Goal: Information Seeking & Learning: Learn about a topic

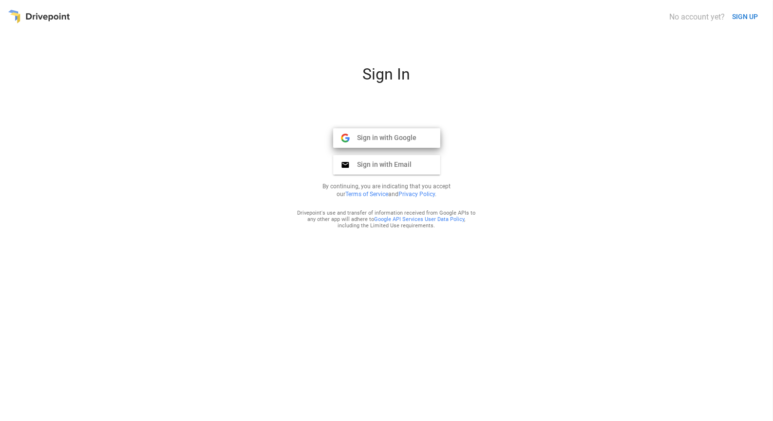
click at [389, 139] on span "Sign in with Google" at bounding box center [383, 137] width 67 height 9
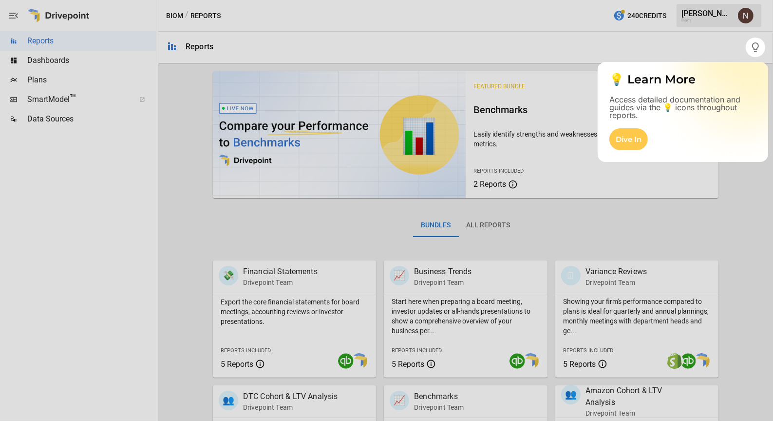
click at [740, 199] on div at bounding box center [386, 239] width 773 height 364
click at [733, 206] on div at bounding box center [386, 239] width 773 height 364
click at [732, 205] on div at bounding box center [386, 239] width 773 height 364
drag, startPoint x: 732, startPoint y: 204, endPoint x: 726, endPoint y: 206, distance: 6.0
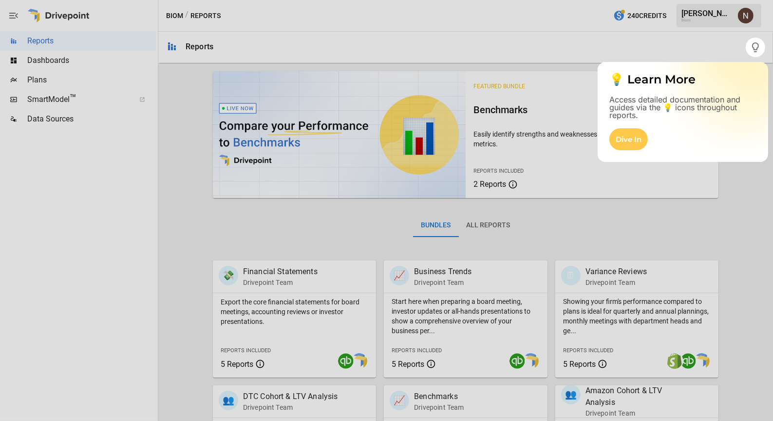
click at [728, 202] on div at bounding box center [386, 239] width 773 height 364
drag, startPoint x: 726, startPoint y: 206, endPoint x: 432, endPoint y: 209, distance: 294.4
click at [694, 206] on div at bounding box center [386, 239] width 773 height 364
click at [177, 176] on div at bounding box center [386, 239] width 773 height 364
drag, startPoint x: 177, startPoint y: 177, endPoint x: 227, endPoint y: 89, distance: 101.5
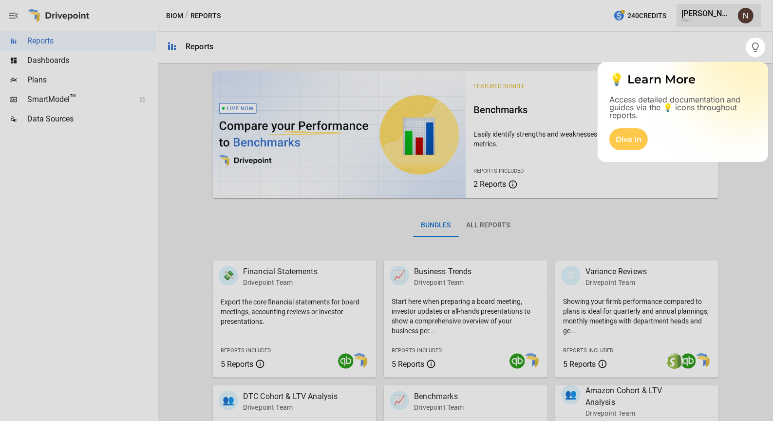
click at [173, 167] on div at bounding box center [386, 239] width 773 height 364
click at [283, 50] on div at bounding box center [373, 210] width 746 height 421
drag, startPoint x: 289, startPoint y: 49, endPoint x: 453, endPoint y: 48, distance: 163.3
click at [295, 47] on div at bounding box center [373, 210] width 746 height 421
drag, startPoint x: 502, startPoint y: 61, endPoint x: 539, endPoint y: 71, distance: 38.3
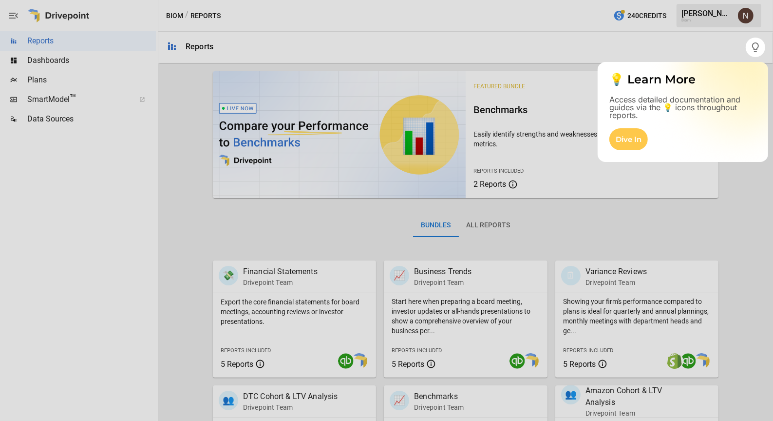
click at [503, 61] on div at bounding box center [386, 239] width 773 height 364
drag, startPoint x: 758, startPoint y: 201, endPoint x: 713, endPoint y: 130, distance: 84.3
click at [757, 201] on div at bounding box center [386, 239] width 773 height 364
click at [757, 51] on icon "button" at bounding box center [755, 47] width 7 height 10
click at [628, 138] on div "Dive In" at bounding box center [629, 139] width 38 height 22
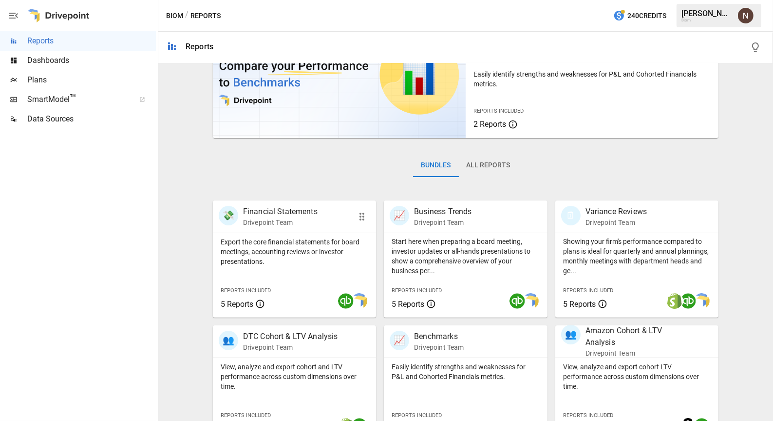
scroll to position [56, 0]
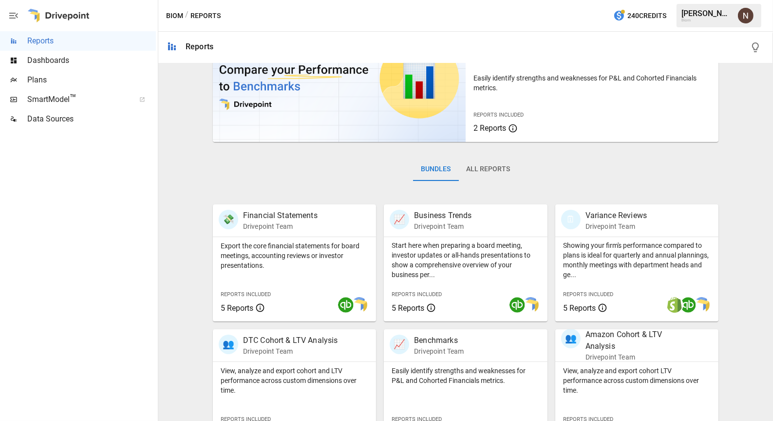
click at [760, 143] on div "Featured Bundle Benchmarks Easily identify strengths and weaknesses for P&L and…" at bounding box center [465, 290] width 607 height 559
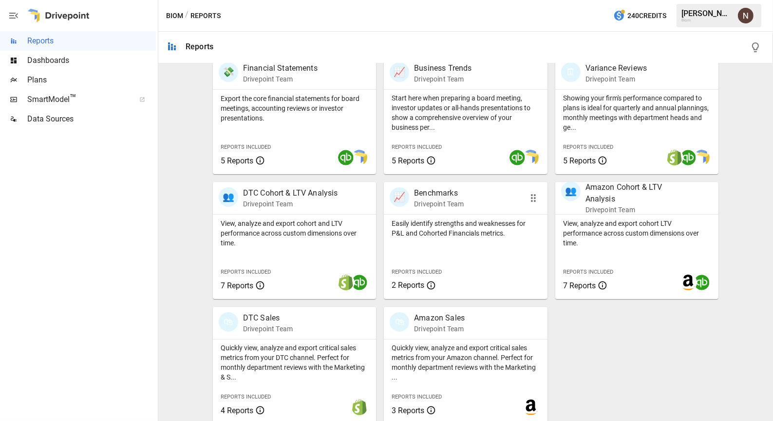
scroll to position [210, 0]
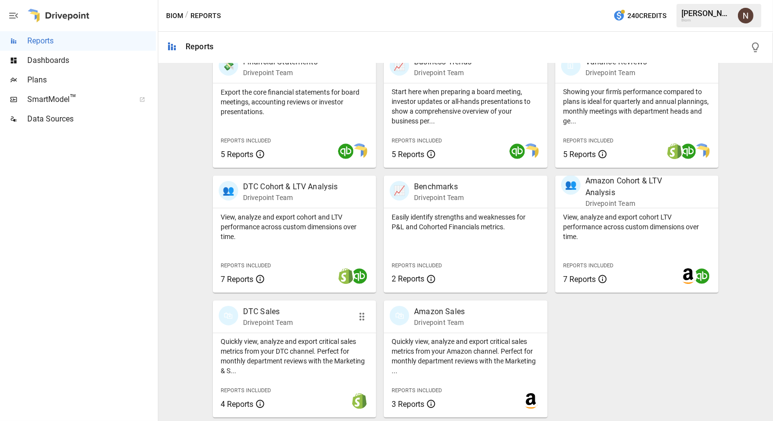
click at [293, 326] on p "Drivepoint Team" at bounding box center [268, 322] width 50 height 10
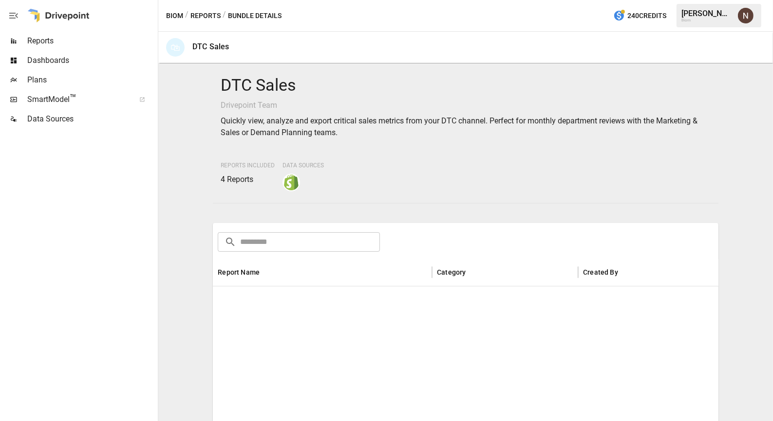
scroll to position [151, 0]
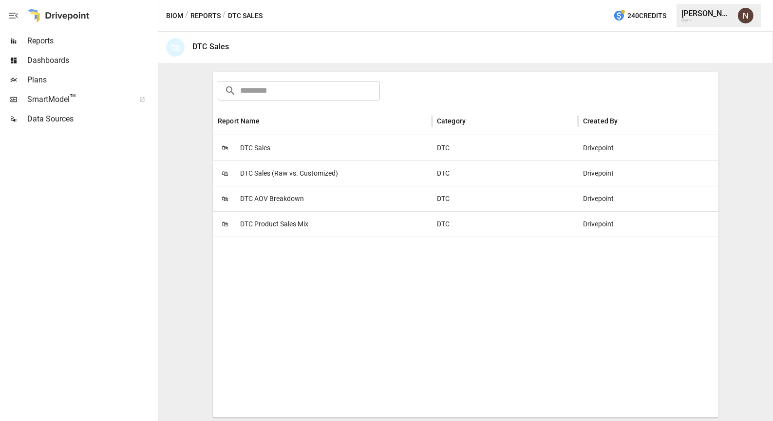
click at [46, 43] on span "Reports" at bounding box center [91, 41] width 129 height 12
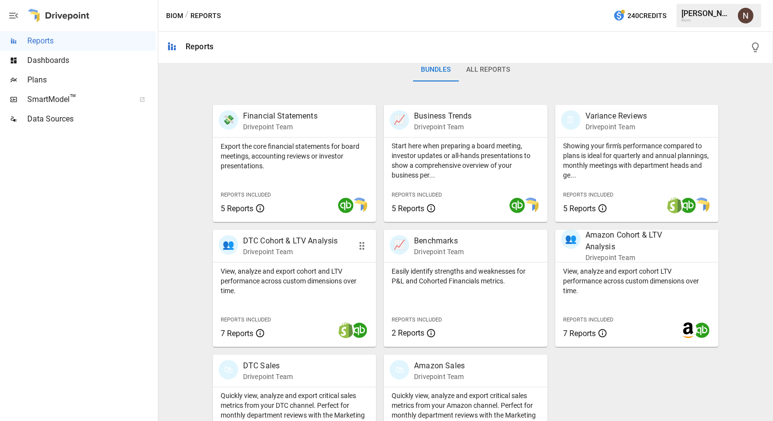
scroll to position [154, 0]
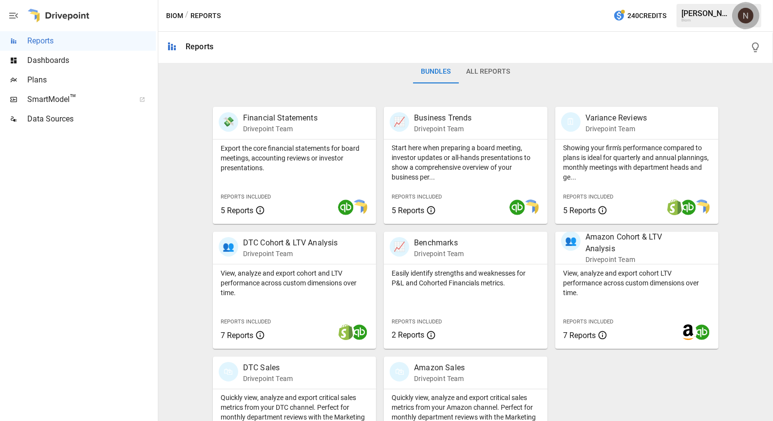
click at [741, 17] on img "Neal Fox" at bounding box center [746, 16] width 16 height 16
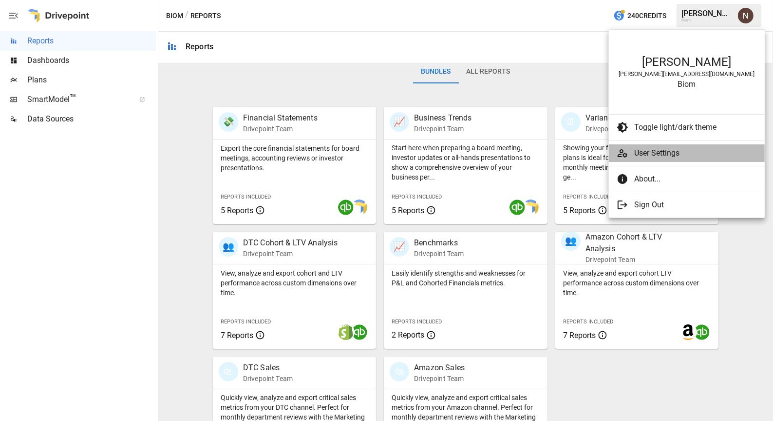
click at [649, 155] on span "User Settings" at bounding box center [696, 153] width 123 height 12
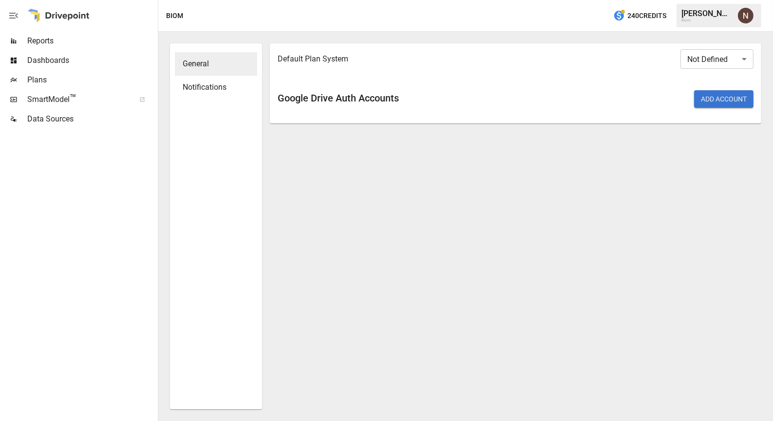
click at [746, 16] on img "Neal Fox" at bounding box center [746, 16] width 16 height 16
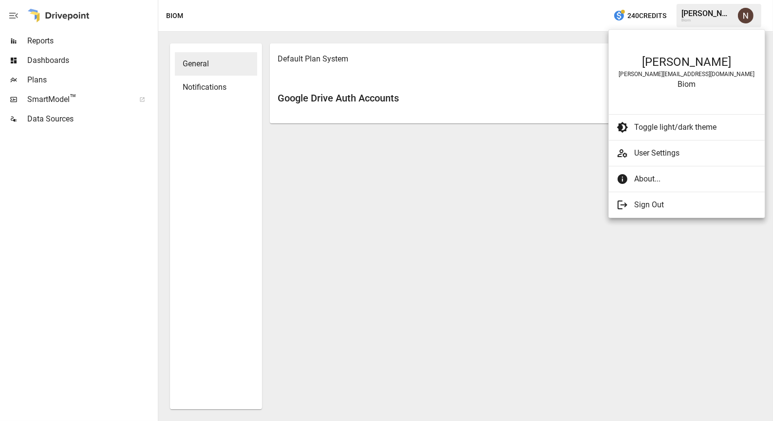
click at [561, 176] on div at bounding box center [386, 210] width 773 height 421
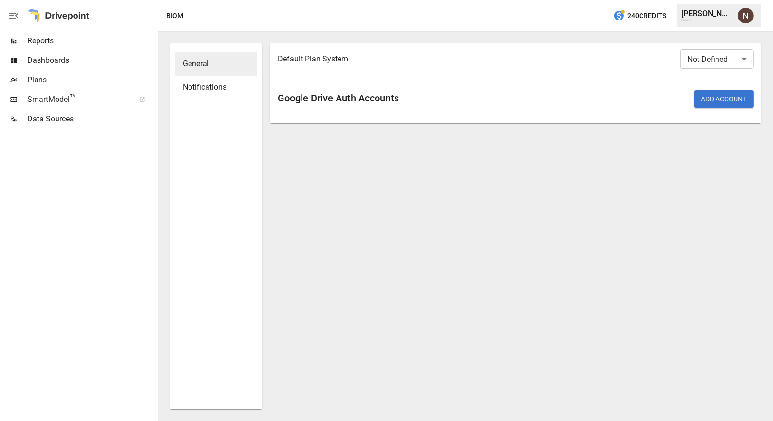
click at [745, 16] on img "Neal Fox" at bounding box center [746, 16] width 16 height 16
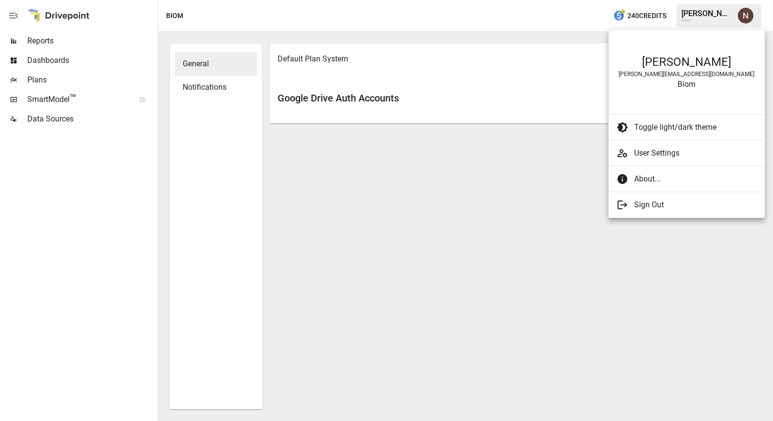
drag, startPoint x: 528, startPoint y: 217, endPoint x: 520, endPoint y: 213, distance: 9.6
click at [526, 217] on div at bounding box center [386, 210] width 773 height 421
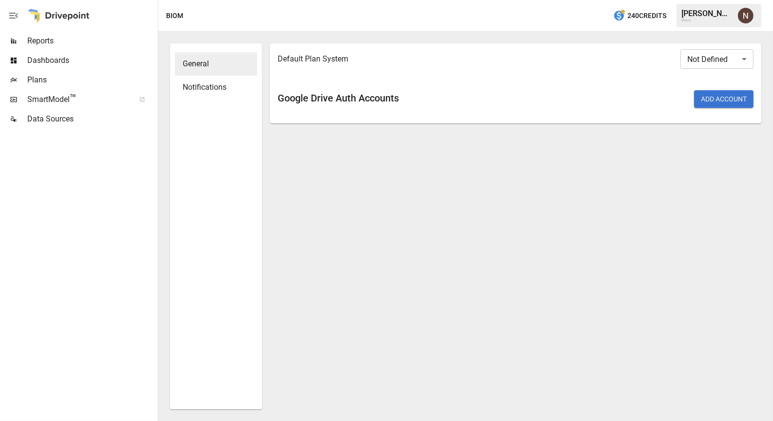
click at [18, 15] on icon "button" at bounding box center [14, 16] width 12 height 12
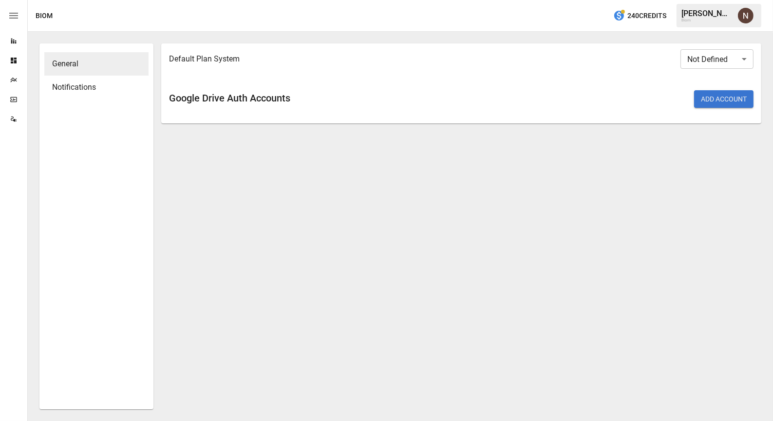
click at [18, 14] on icon "button" at bounding box center [14, 16] width 12 height 12
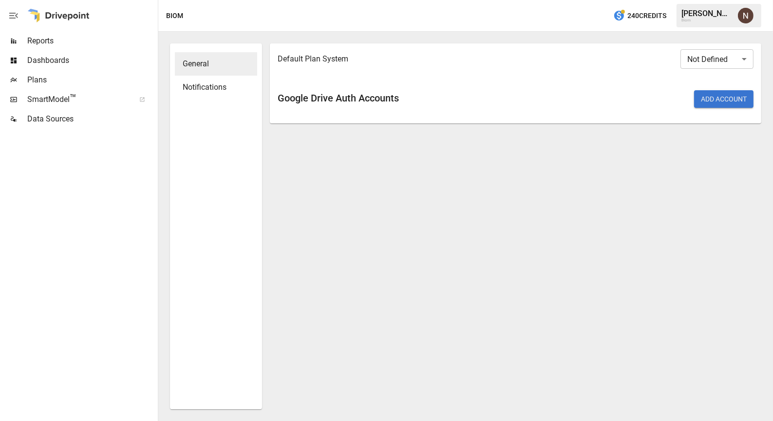
click at [745, 19] on img "Neal Fox" at bounding box center [746, 16] width 16 height 16
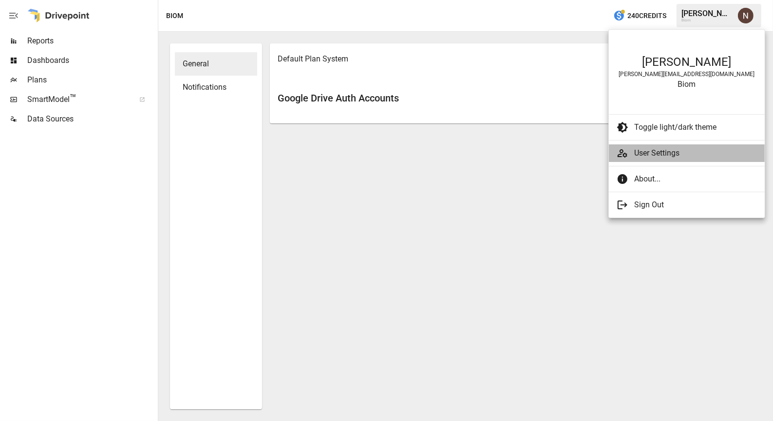
click at [659, 154] on span "User Settings" at bounding box center [696, 153] width 123 height 12
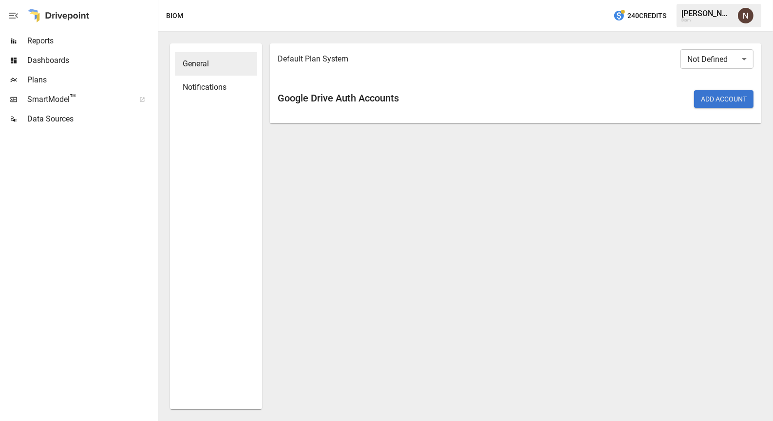
click at [435, 223] on div "Default Plan System Not Defined ​ Google Drive Auth Accounts Add Account" at bounding box center [516, 226] width 492 height 366
click at [213, 79] on div "Notifications" at bounding box center [216, 87] width 82 height 23
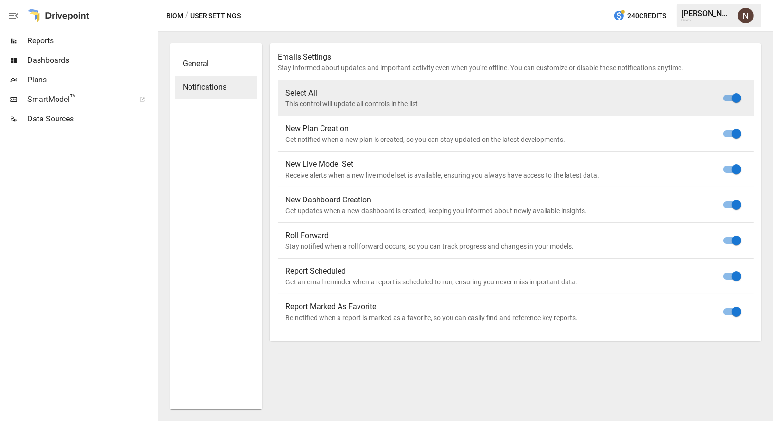
drag, startPoint x: 383, startPoint y: 369, endPoint x: 366, endPoint y: 351, distance: 24.5
click at [383, 369] on div "Emails Settings Stay informed about updates and important activity even when yo…" at bounding box center [516, 226] width 492 height 366
click at [716, 16] on div "[PERSON_NAME]" at bounding box center [707, 13] width 51 height 9
drag, startPoint x: 689, startPoint y: 17, endPoint x: 694, endPoint y: 15, distance: 5.1
click at [690, 17] on div "[PERSON_NAME]" at bounding box center [707, 13] width 51 height 9
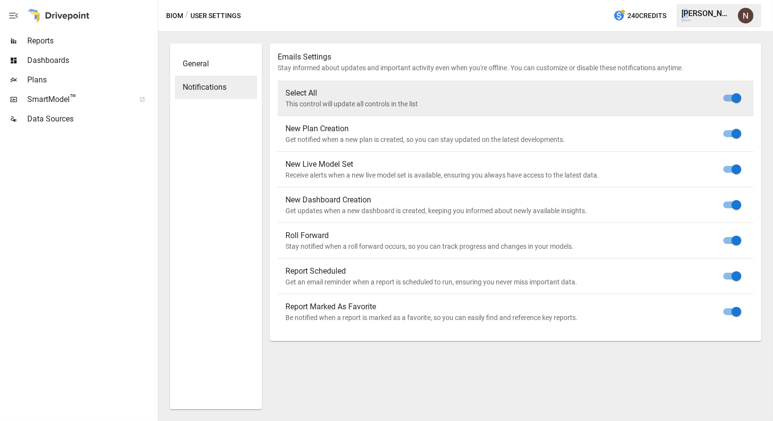
click at [753, 18] on img "Neal Fox" at bounding box center [746, 16] width 16 height 16
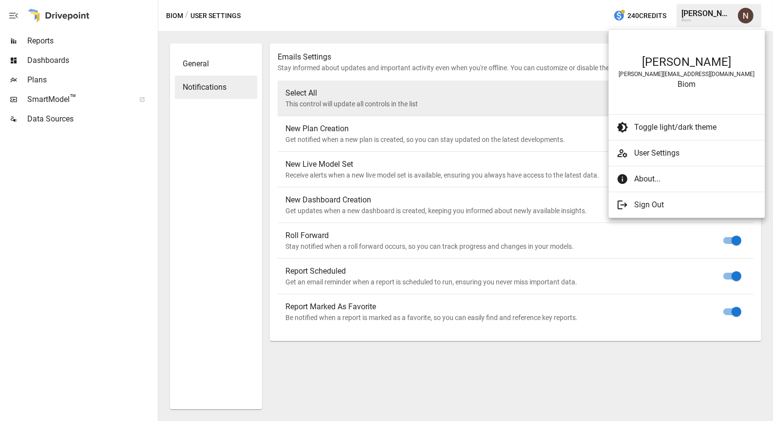
click at [595, 367] on div at bounding box center [386, 210] width 773 height 421
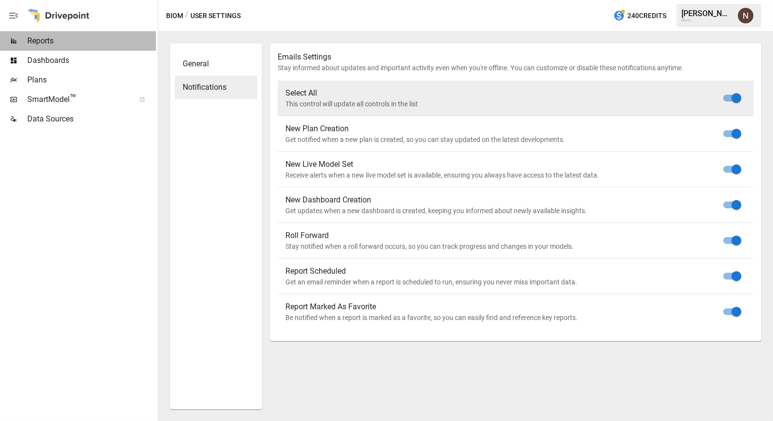
click at [51, 37] on span "Reports" at bounding box center [91, 41] width 129 height 12
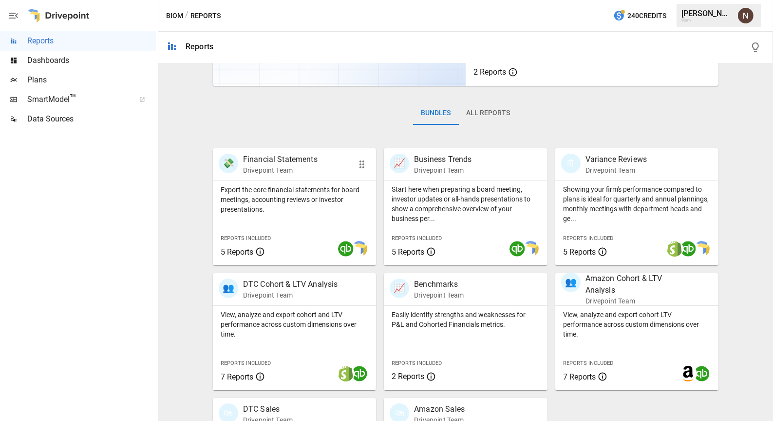
scroll to position [210, 0]
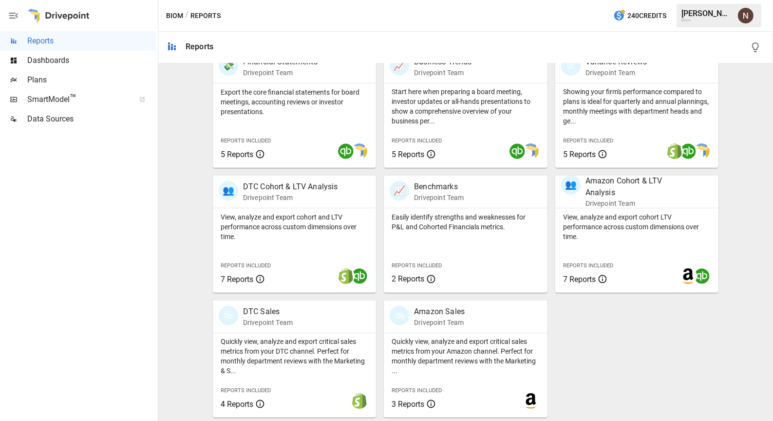
drag, startPoint x: 669, startPoint y: 348, endPoint x: 661, endPoint y: 341, distance: 10.7
click at [668, 347] on div "💸 Financial Statements Drivepoint Team Export the core financial statements for…" at bounding box center [462, 230] width 514 height 374
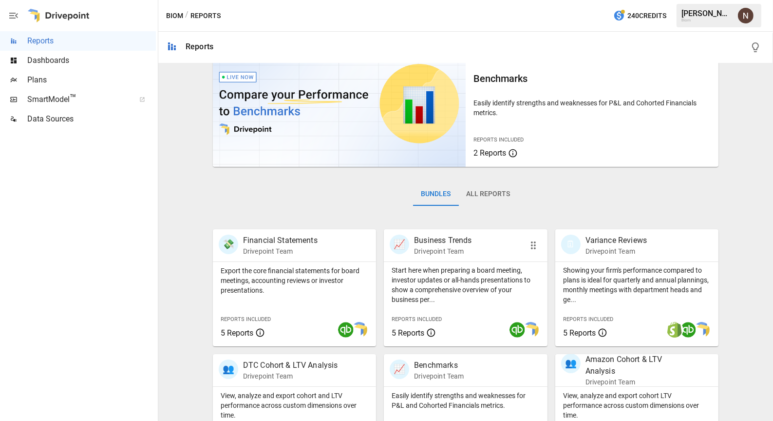
scroll to position [112, 0]
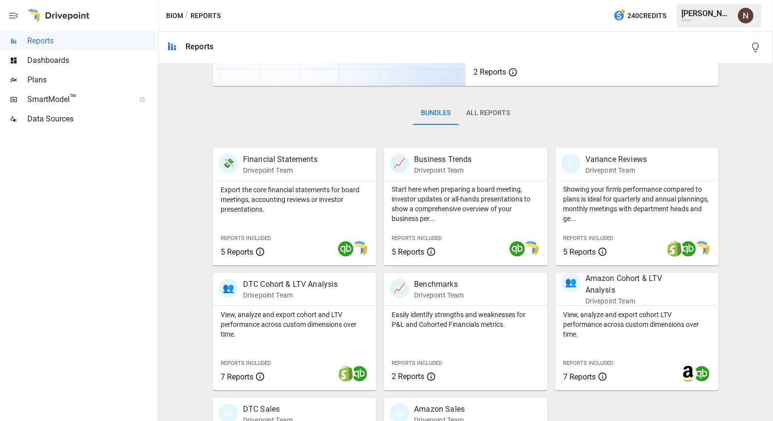
click at [611, 115] on div "Bundles All Reports" at bounding box center [466, 121] width 506 height 55
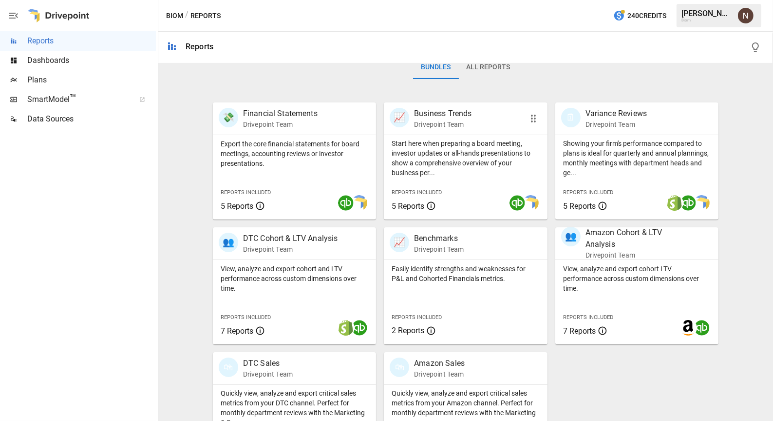
scroll to position [210, 0]
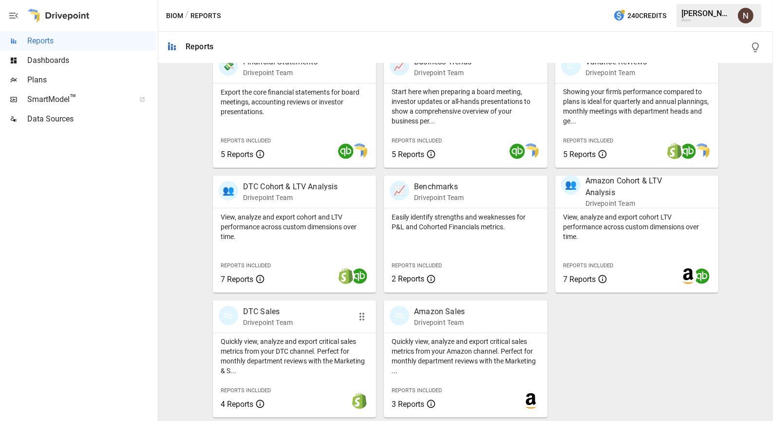
click at [315, 317] on div "🛍 DTC Sales Drivepoint Team" at bounding box center [282, 316] width 127 height 21
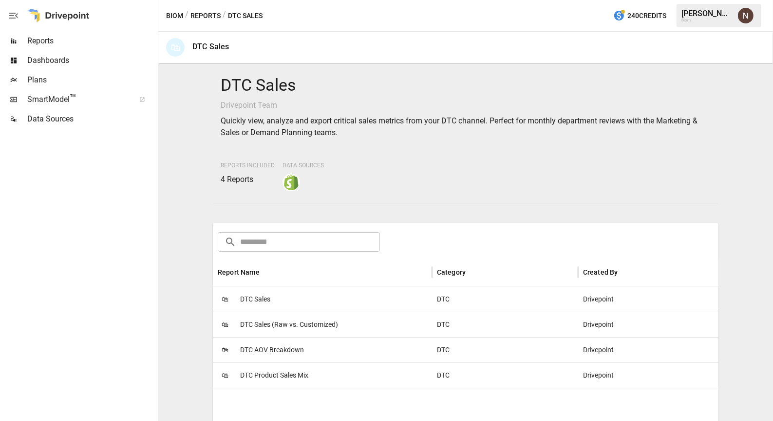
click at [37, 56] on span "Dashboards" at bounding box center [91, 61] width 129 height 12
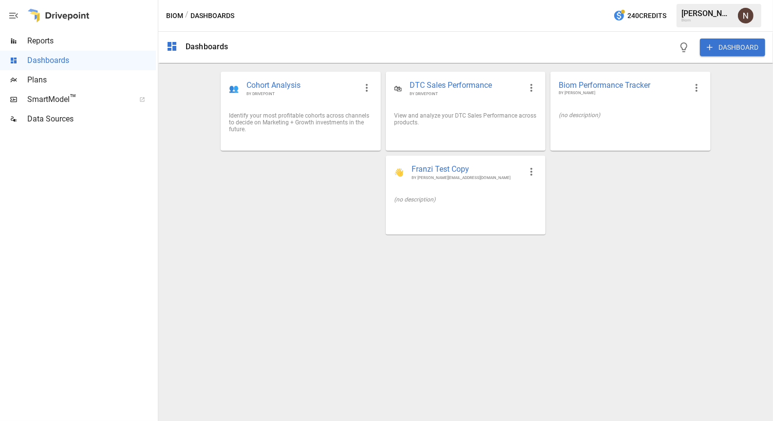
click at [48, 40] on span "Reports" at bounding box center [91, 41] width 129 height 12
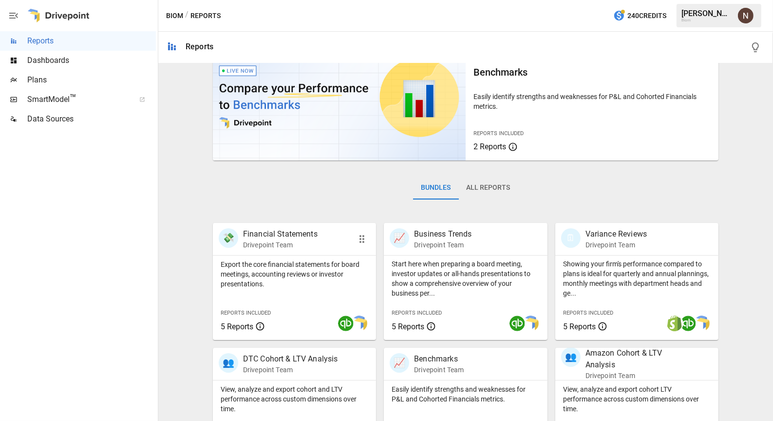
scroll to position [112, 0]
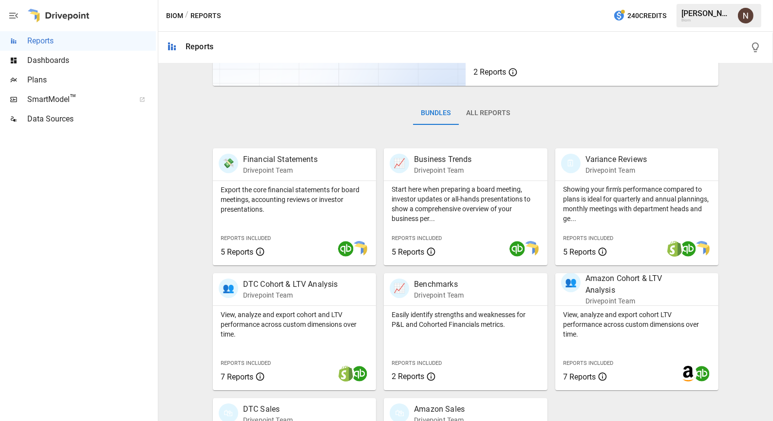
click at [538, 20] on div "Biom / Reports 240 Credits [PERSON_NAME] Biom" at bounding box center [465, 15] width 615 height 31
